Goal: Navigation & Orientation: Find specific page/section

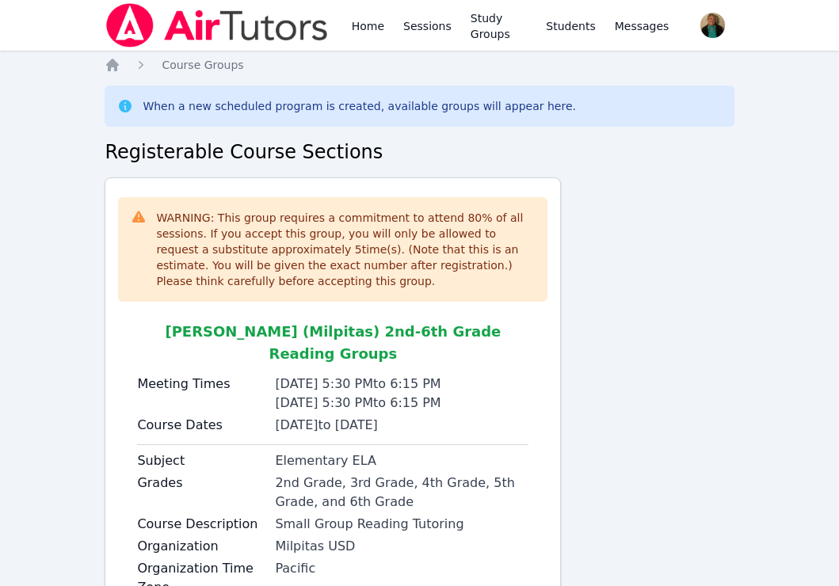
scroll to position [94, 0]
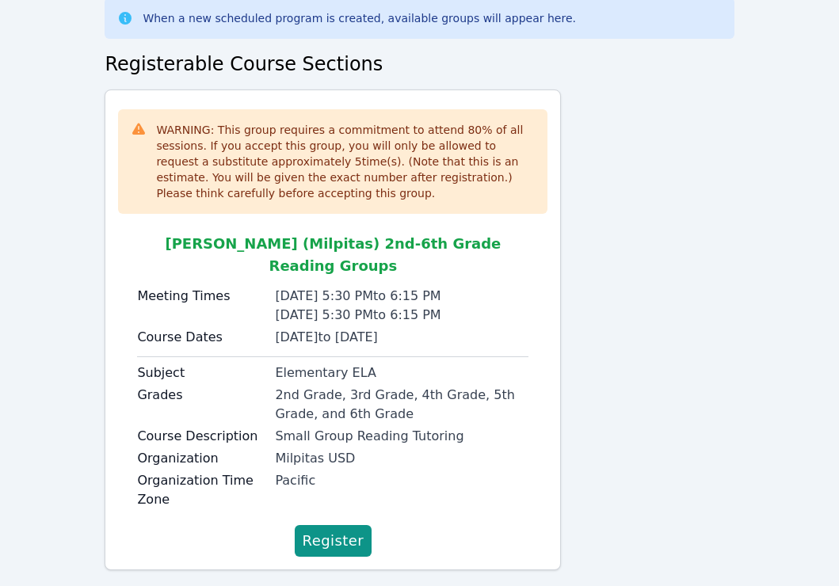
scroll to position [94, 0]
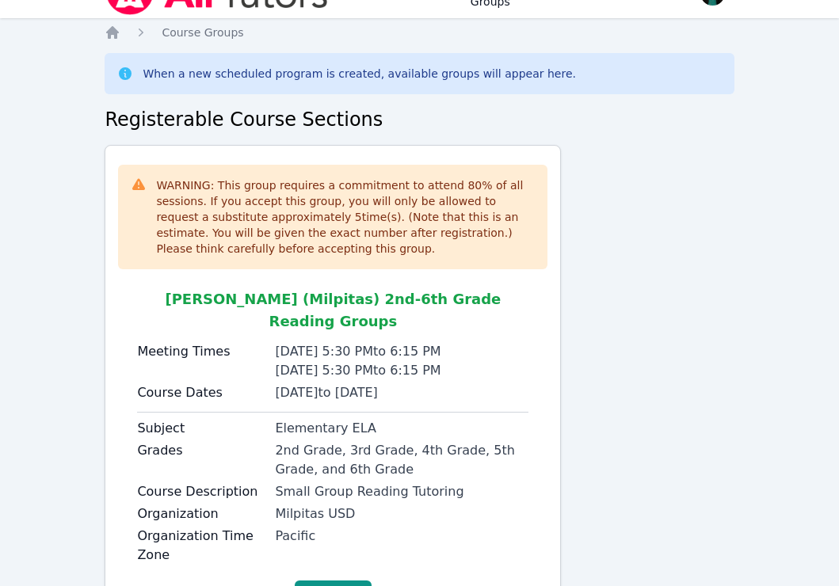
scroll to position [94, 0]
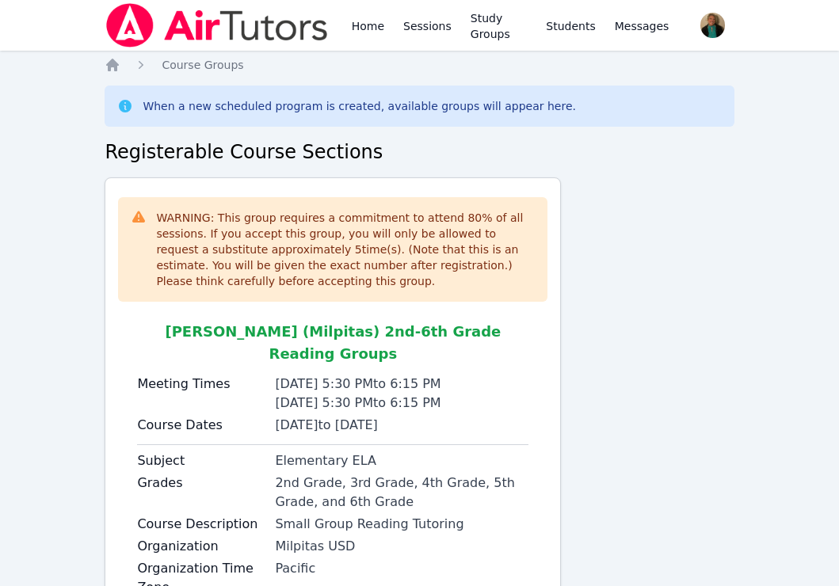
scroll to position [94, 0]
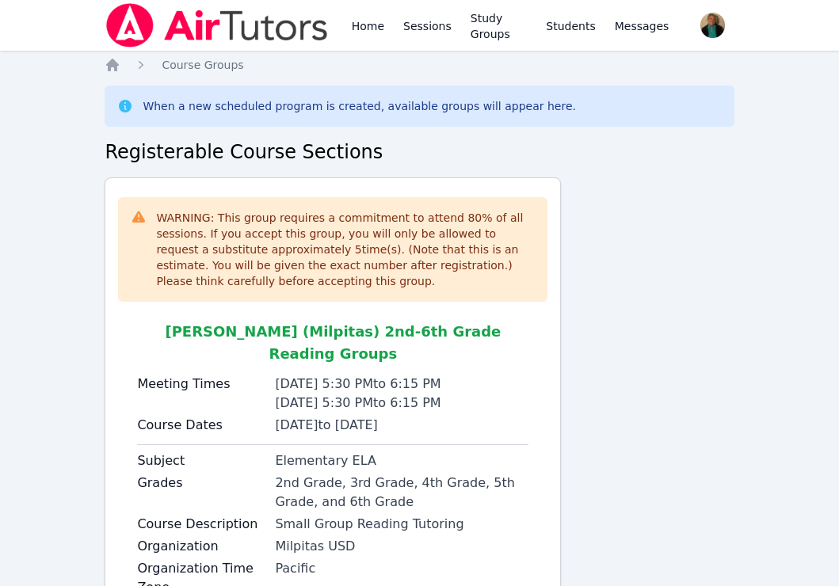
scroll to position [94, 0]
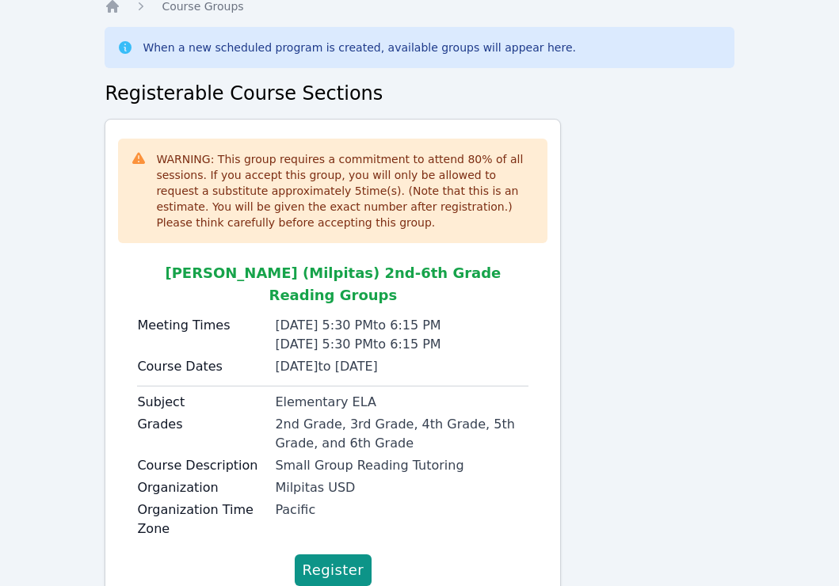
scroll to position [94, 0]
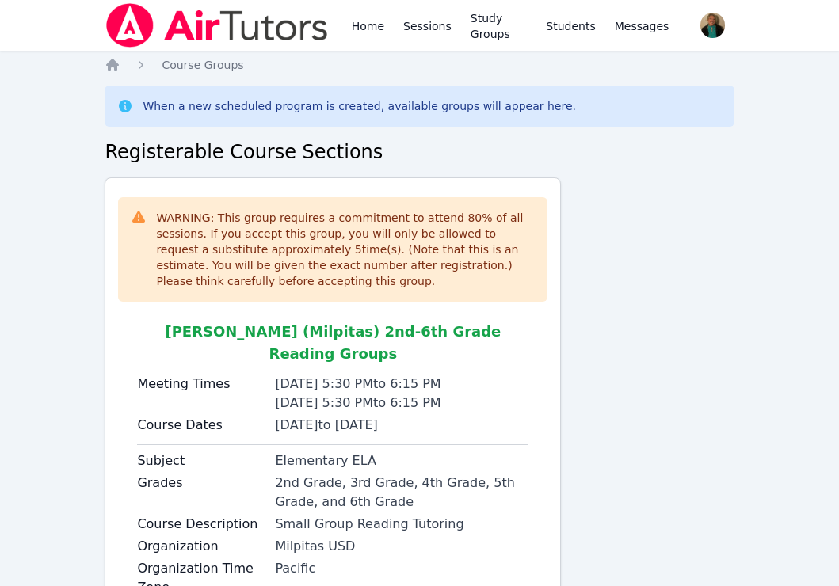
scroll to position [94, 0]
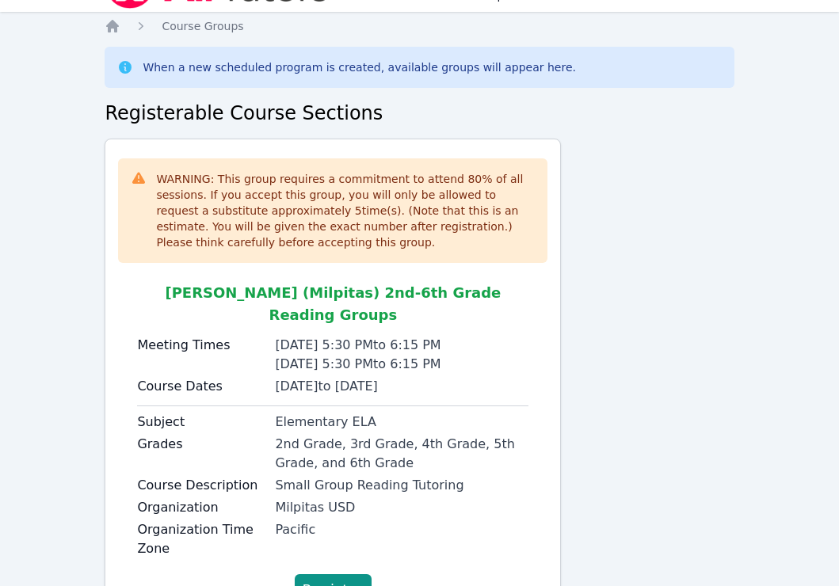
scroll to position [94, 0]
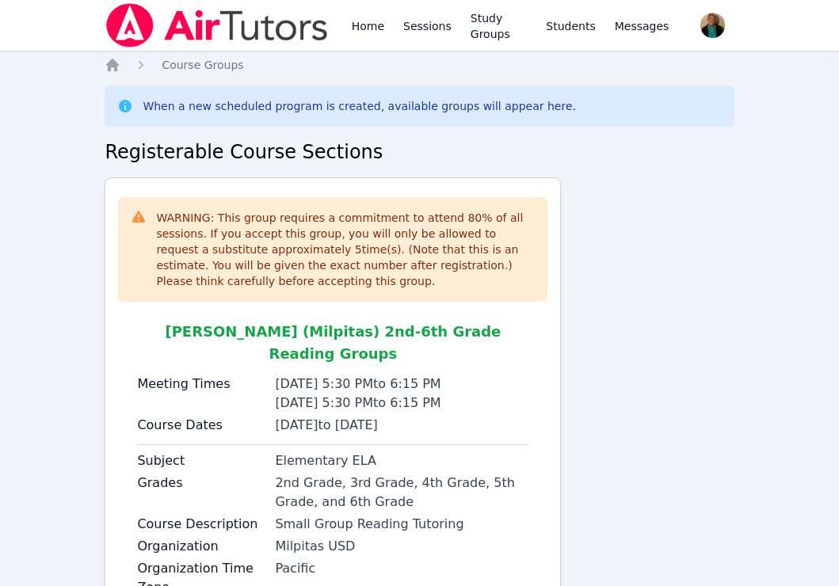
scroll to position [94, 0]
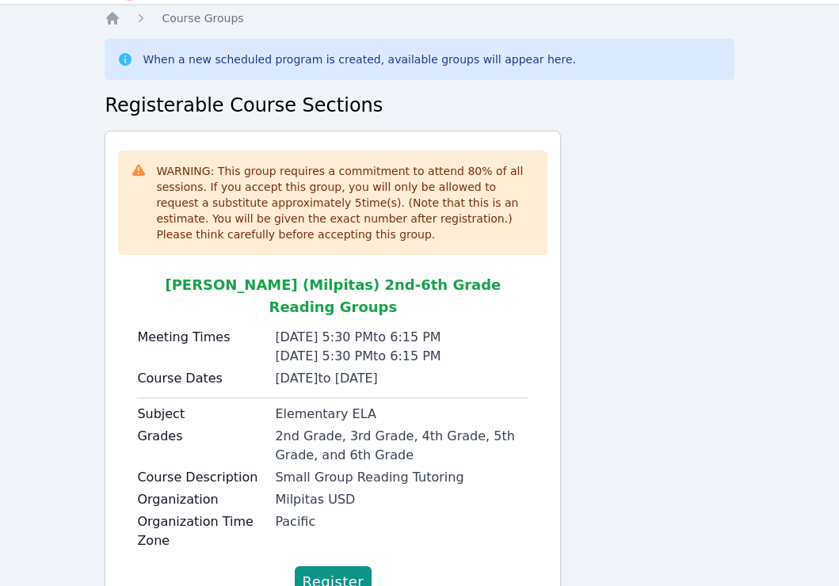
scroll to position [94, 0]
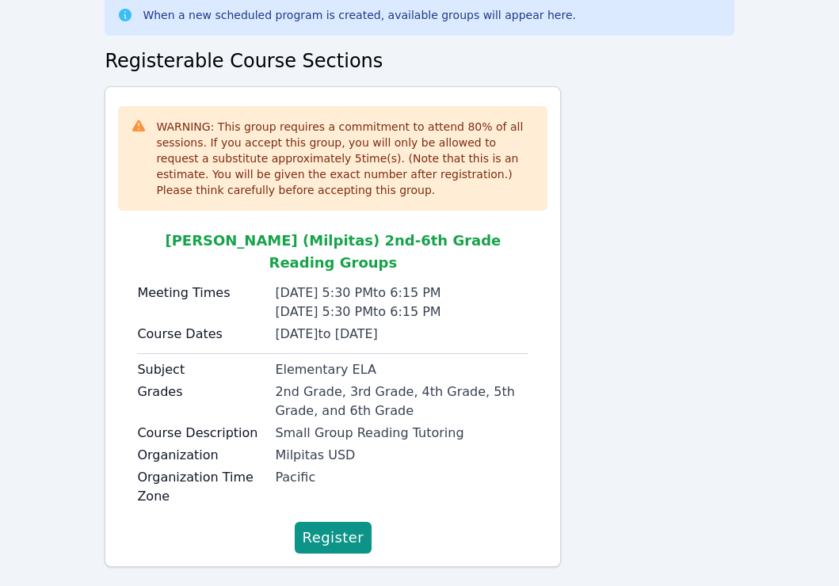
scroll to position [94, 0]
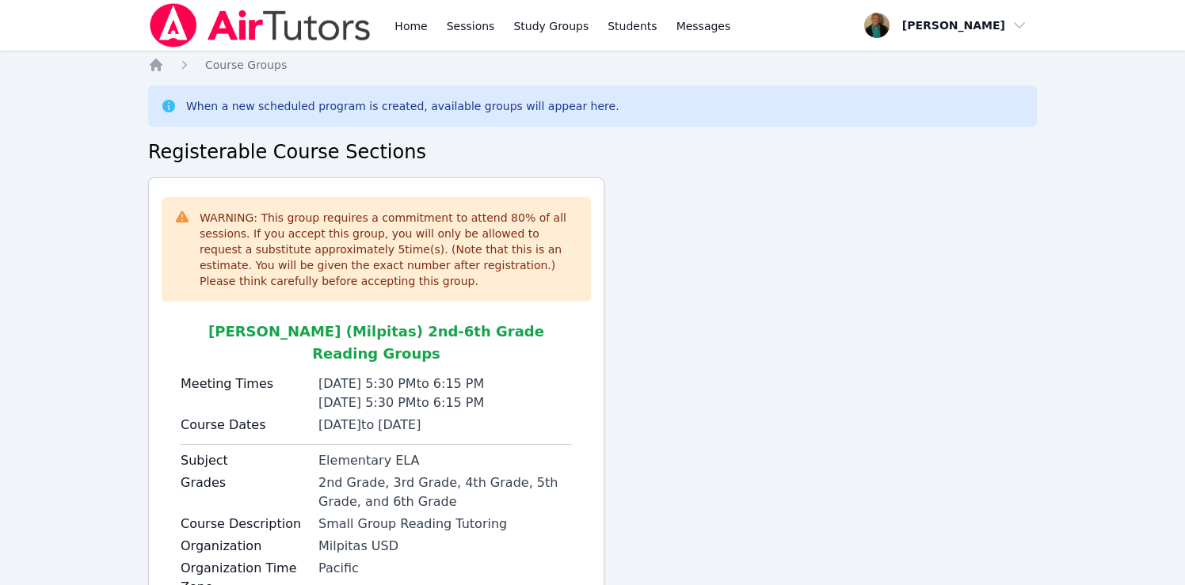
scroll to position [95, 0]
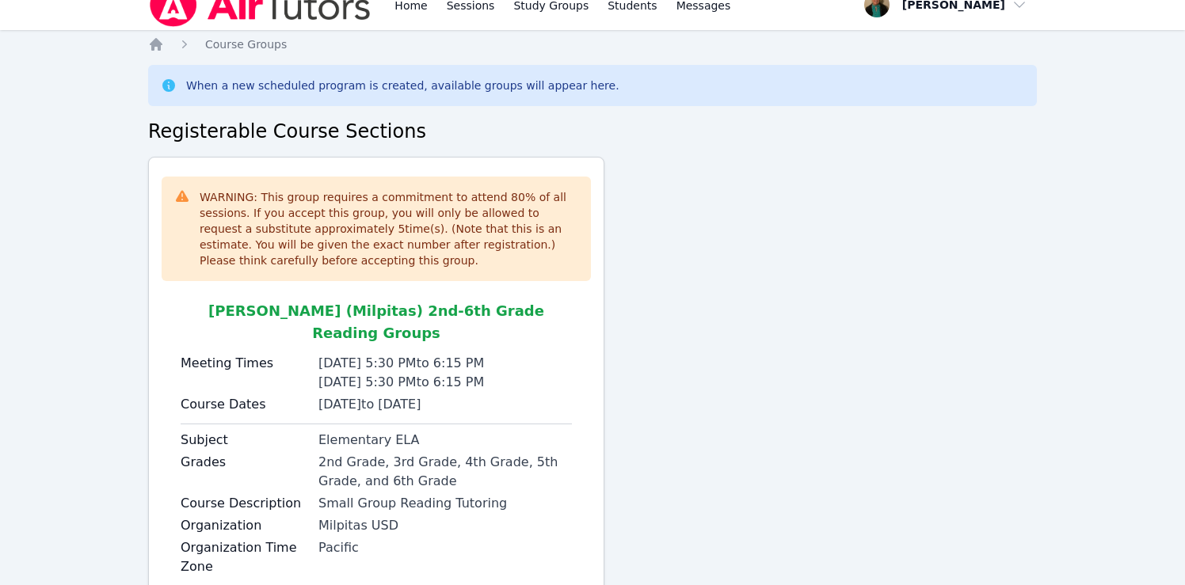
scroll to position [24, 0]
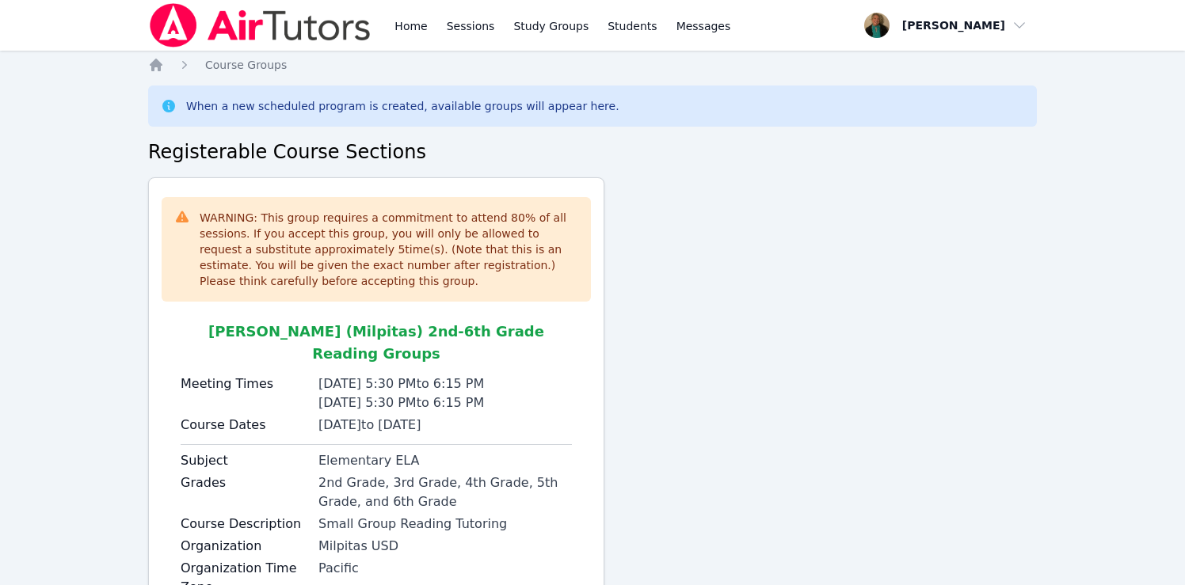
scroll to position [95, 0]
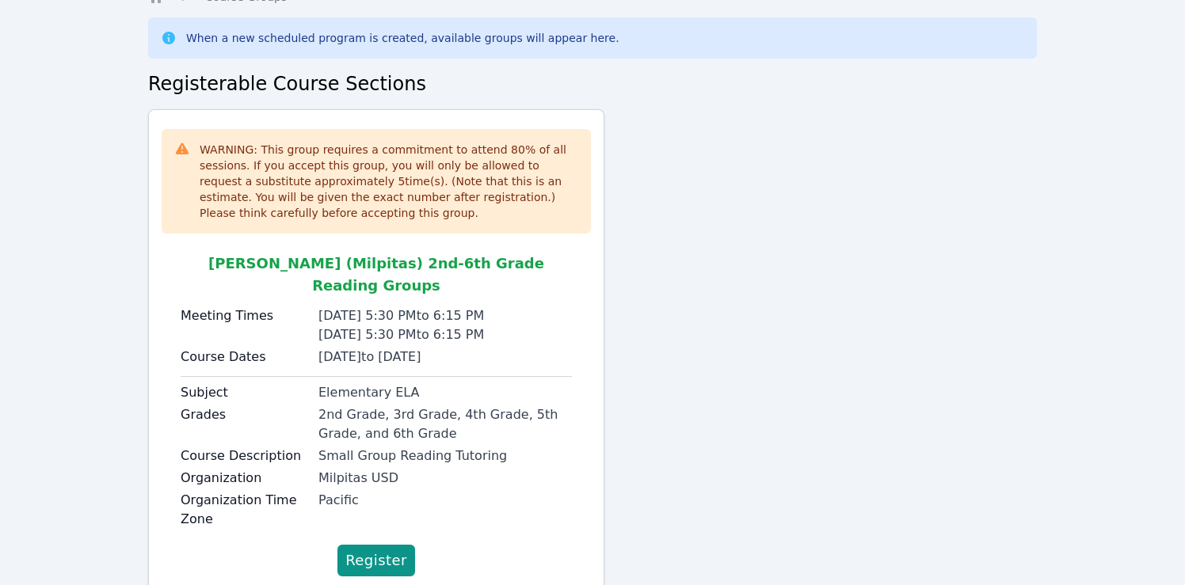
scroll to position [95, 0]
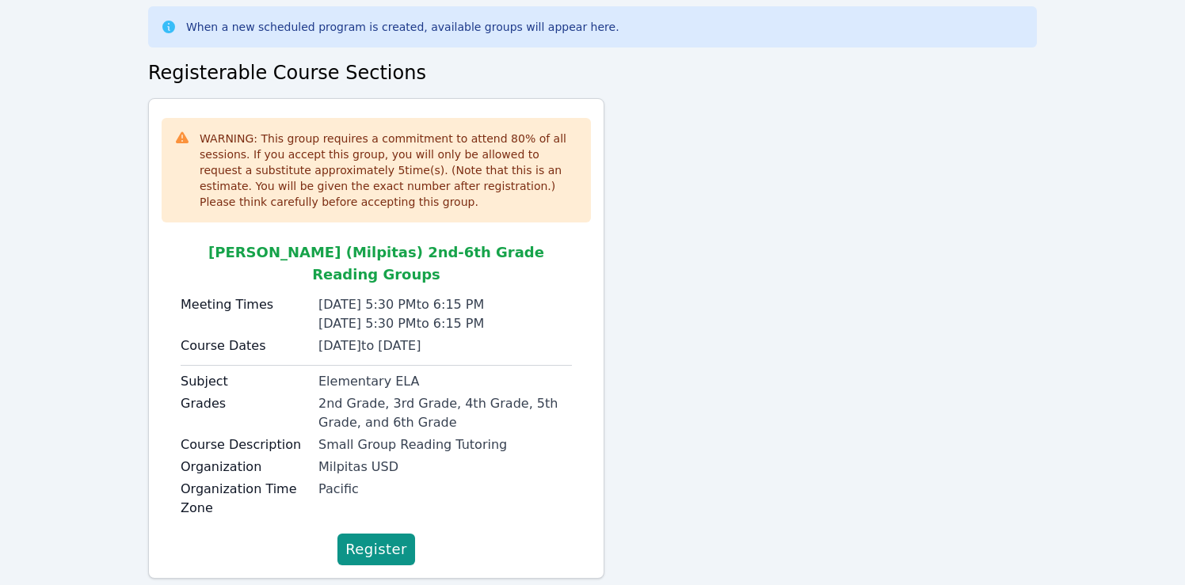
scroll to position [95, 0]
